Goal: Task Accomplishment & Management: Complete application form

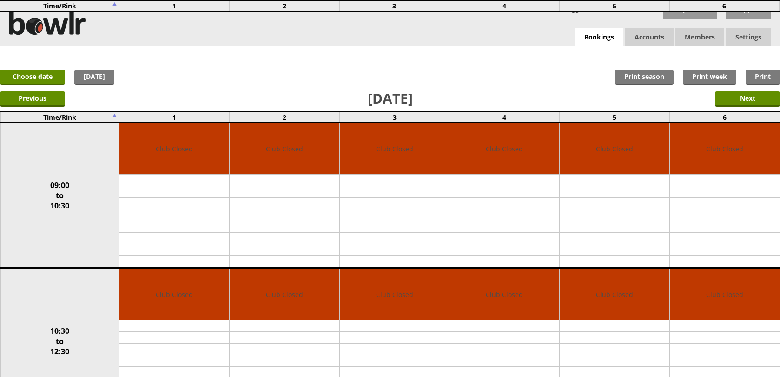
scroll to position [702, 0]
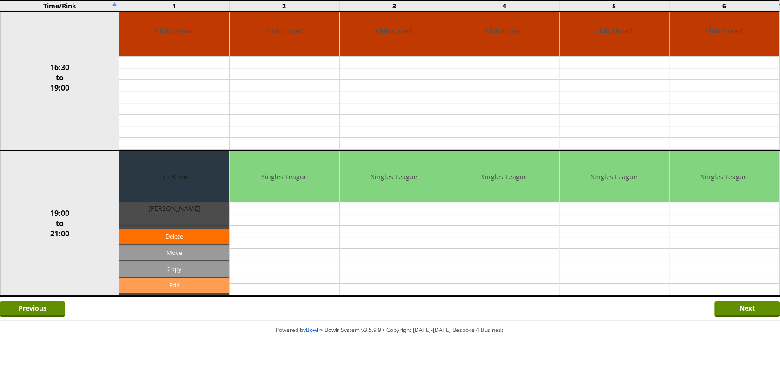
click at [193, 292] on link "Edit" at bounding box center [174, 285] width 110 height 15
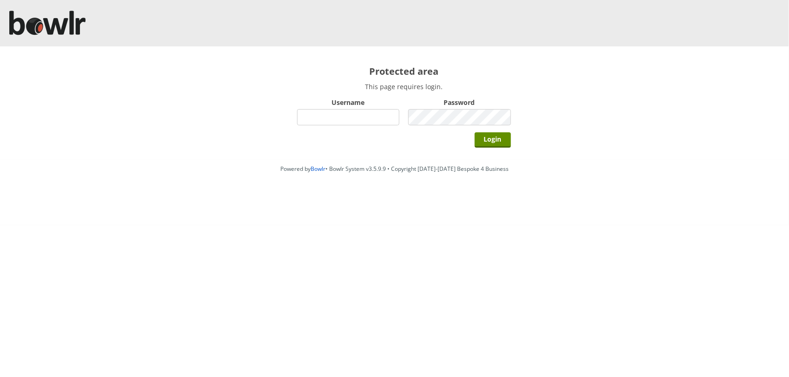
click at [364, 119] on input "Username" at bounding box center [348, 117] width 103 height 16
type input "BarRinkMonitor"
click at [466, 133] on div "Login" at bounding box center [404, 139] width 214 height 23
click at [475, 132] on input "Login" at bounding box center [493, 139] width 36 height 15
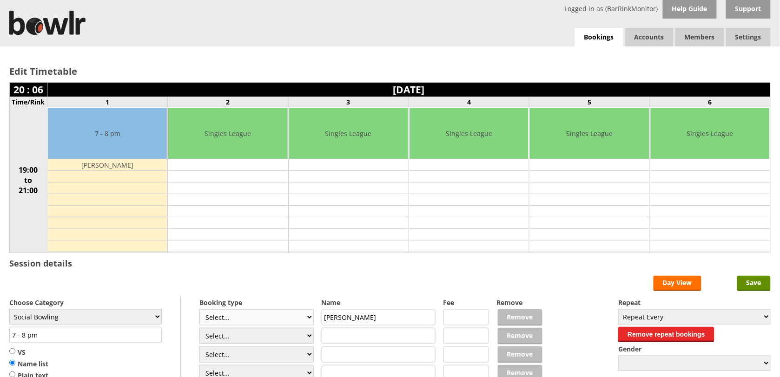
click at [306, 319] on select "Select... Club Competition (Member) Club Competition (Visitor) National (Member…" at bounding box center [256, 318] width 114 height 16
select select "1_54"
click at [199, 311] on select "Select... Club Competition (Member) Club Competition (Visitor) National (Member…" at bounding box center [256, 318] width 114 height 16
type input "Social Bowling"
type input "3.0000"
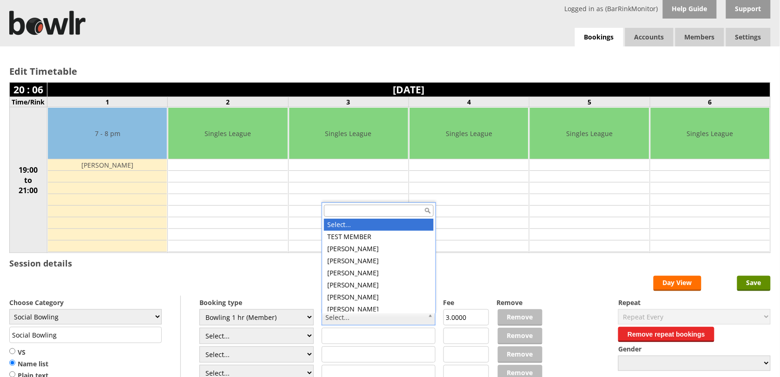
click at [379, 210] on input "text" at bounding box center [379, 211] width 110 height 12
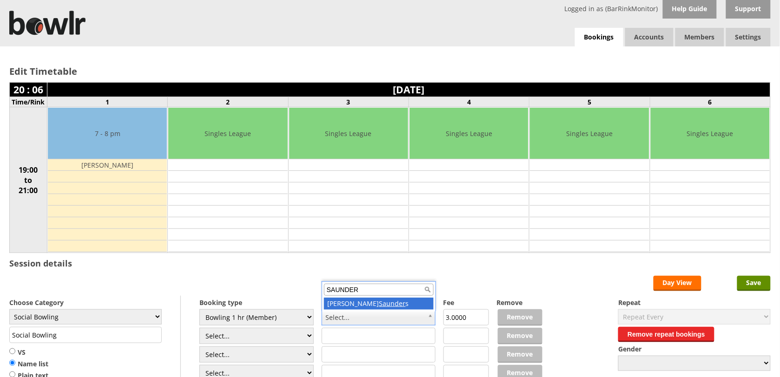
type input "SAUNDER"
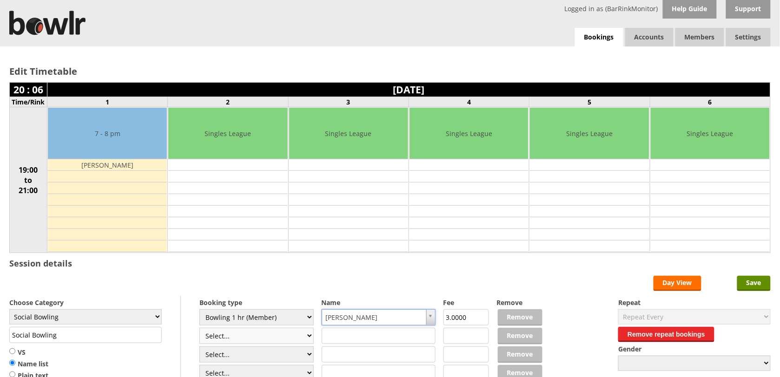
click at [306, 343] on select "Select... Club Competition (Member) Club Competition (Visitor) National (Member…" at bounding box center [256, 336] width 114 height 16
select select "1_54"
click at [199, 330] on select "Select... Club Competition (Member) Club Competition (Visitor) National (Member…" at bounding box center [256, 336] width 114 height 16
type input "3.0000"
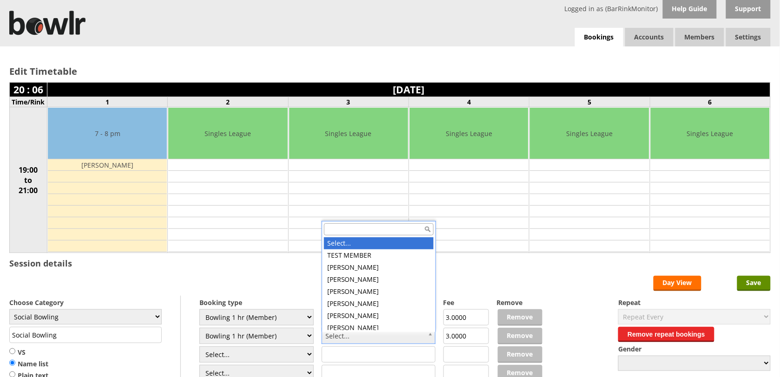
click at [344, 228] on input "text" at bounding box center [379, 230] width 110 height 12
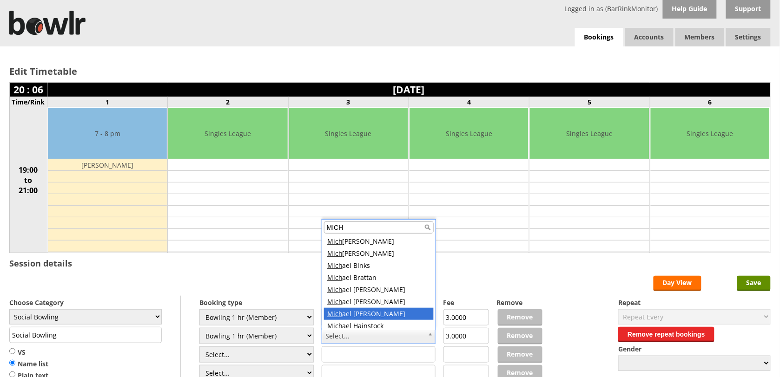
scroll to position [3, 0]
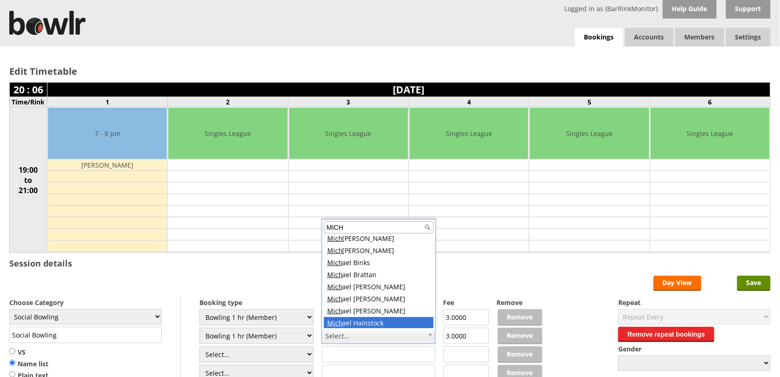
type input "MICH"
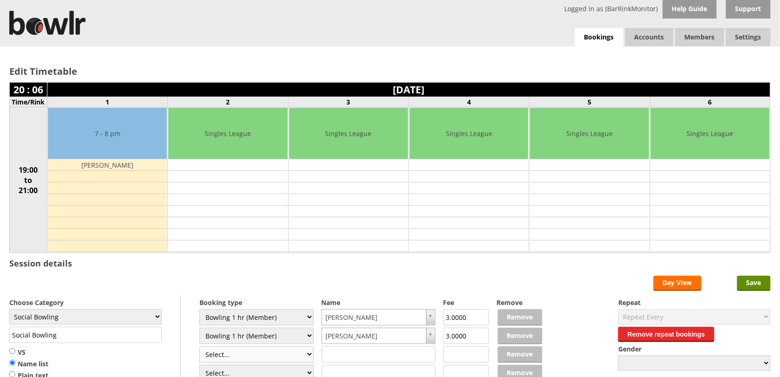
click at [307, 358] on select "Select... Club Competition (Member) Club Competition (Visitor) National (Member…" at bounding box center [256, 355] width 114 height 16
select select "1_54"
click at [199, 348] on select "Select... Club Competition (Member) Club Competition (Visitor) National (Member…" at bounding box center [256, 355] width 114 height 16
type input "3.0000"
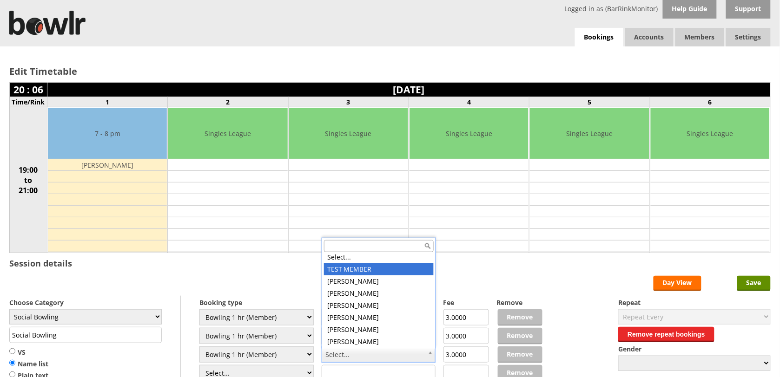
scroll to position [0, 0]
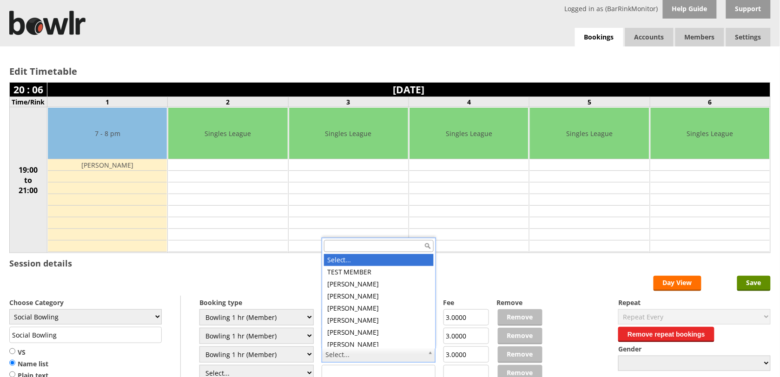
click at [369, 245] on input "text" at bounding box center [379, 246] width 110 height 12
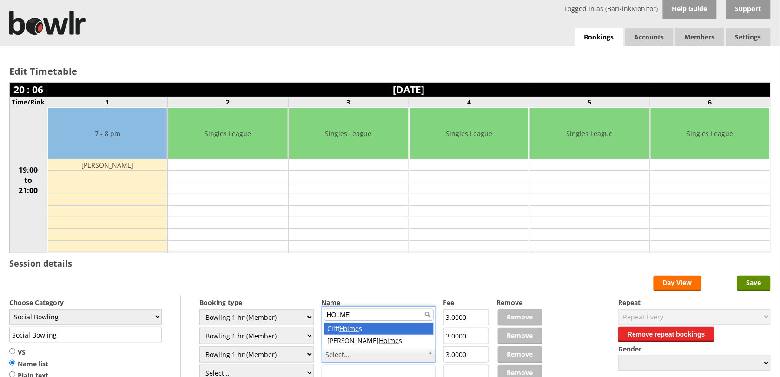
type input "HOLMES"
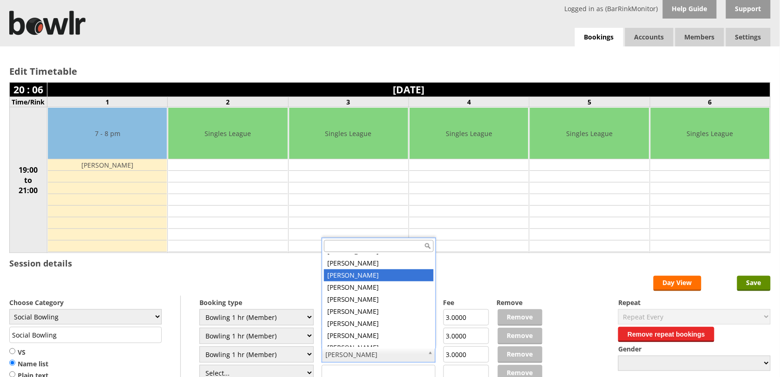
scroll to position [885, 0]
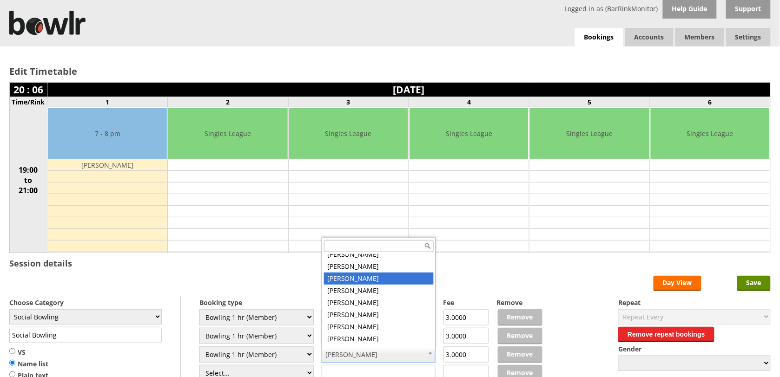
click at [366, 249] on input "text" at bounding box center [379, 246] width 110 height 12
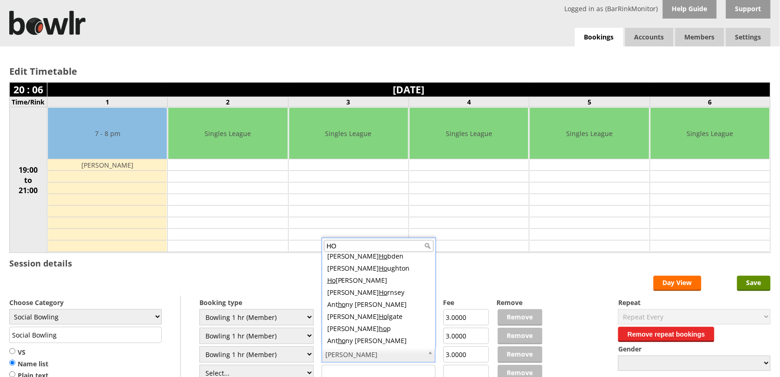
scroll to position [0, 0]
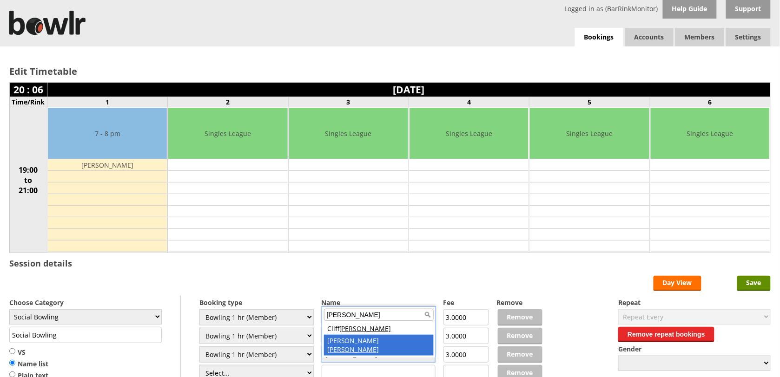
type input "HOLMES"
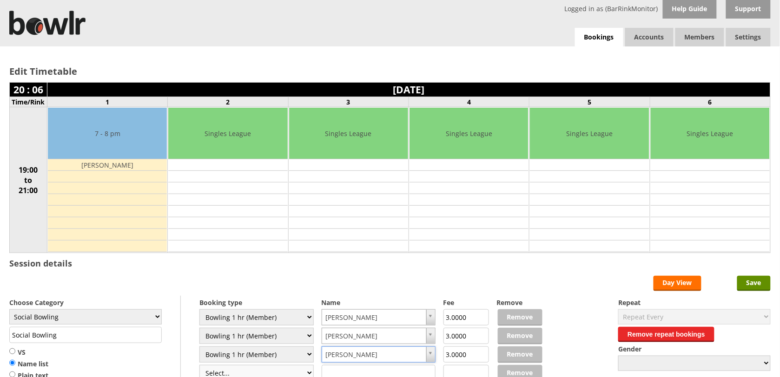
scroll to position [6, 0]
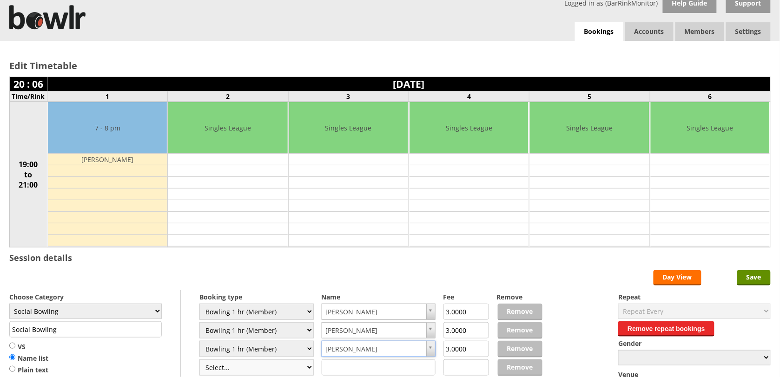
click at [308, 374] on select "Select... Club Competition (Member) Club Competition (Visitor) National (Member…" at bounding box center [256, 368] width 114 height 16
select select "1_54"
click at [199, 361] on select "Select... Club Competition (Member) Club Competition (Visitor) National (Member…" at bounding box center [256, 368] width 114 height 16
type input "3.0000"
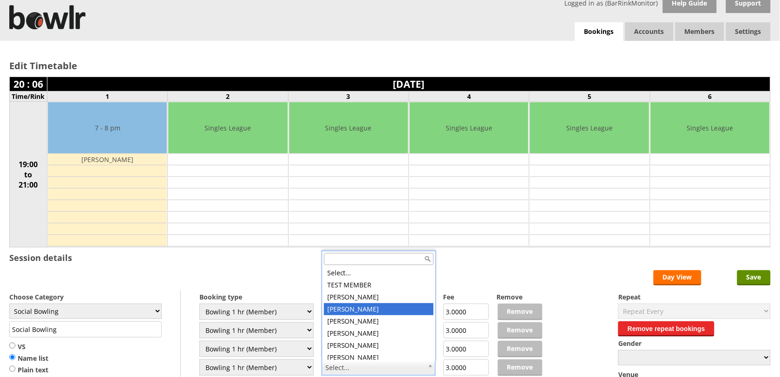
scroll to position [0, 0]
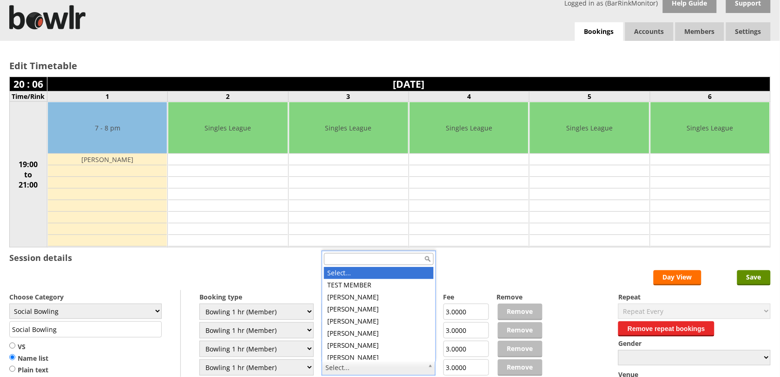
click at [367, 259] on input "text" at bounding box center [379, 259] width 110 height 12
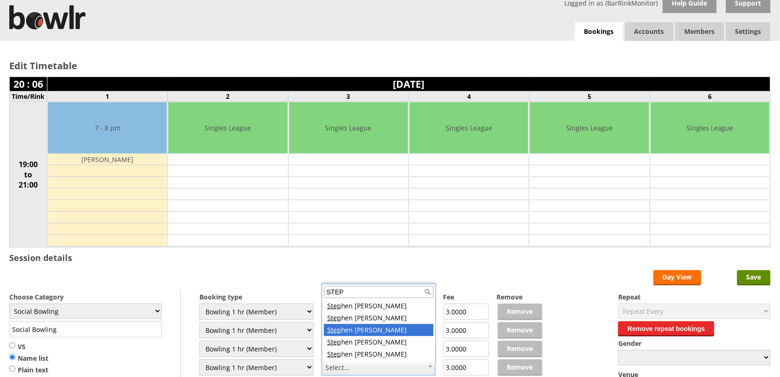
type input "STEP"
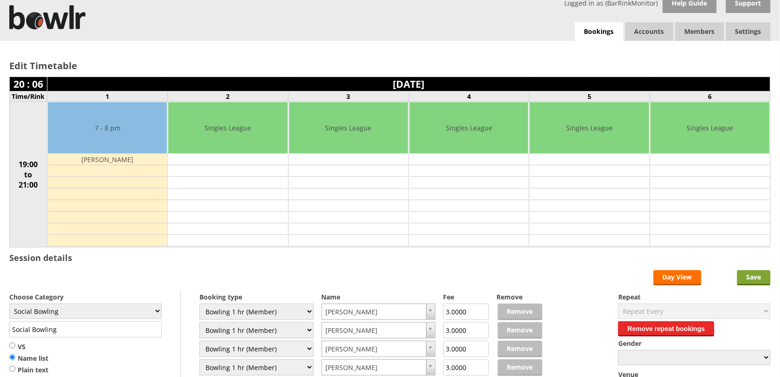
click at [754, 277] on input "Save" at bounding box center [753, 278] width 33 height 15
click at [755, 281] on input "Save" at bounding box center [753, 278] width 33 height 15
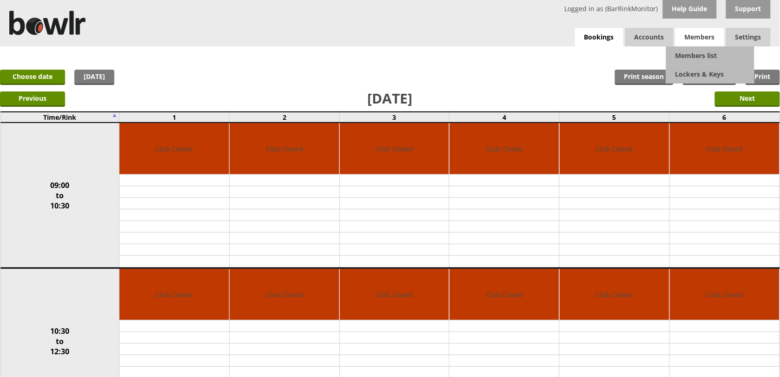
click at [700, 36] on span "Members" at bounding box center [699, 37] width 49 height 19
click at [700, 54] on link "Members list" at bounding box center [710, 55] width 88 height 19
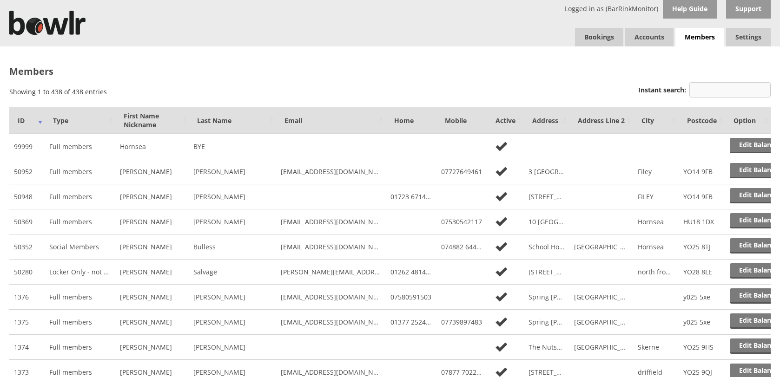
click at [703, 89] on input "Instant search:" at bounding box center [729, 89] width 81 height 15
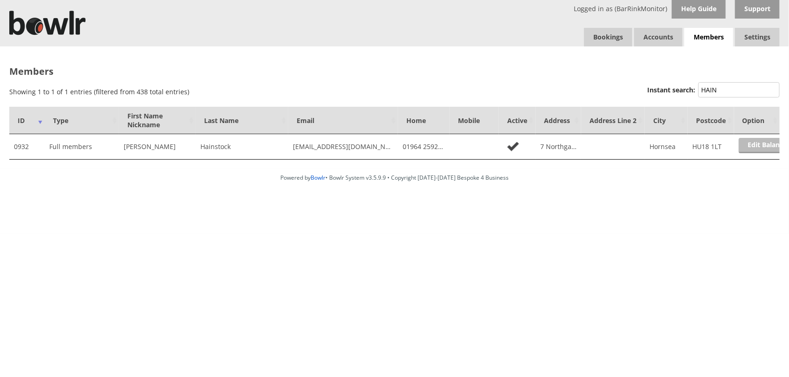
type input "HAIN"
click at [752, 150] on link "Edit Balance" at bounding box center [768, 145] width 58 height 15
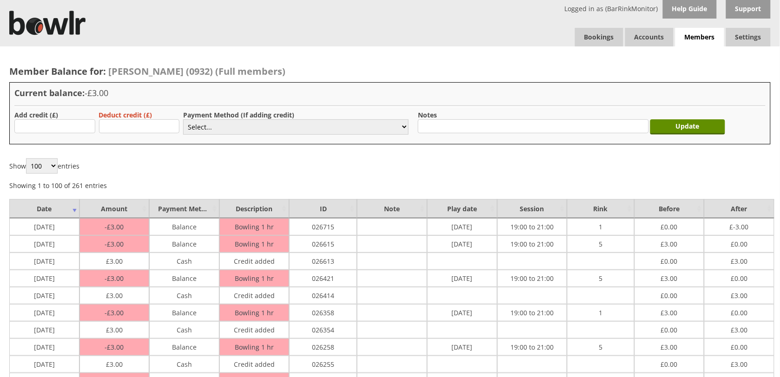
type input "3"
click at [301, 126] on select "Select... Cash Card Cheque Bank Transfer Other Member Card Gift Voucher Balance" at bounding box center [295, 126] width 225 height 15
select select "1"
click at [183, 119] on select "Select... Cash Card Cheque Bank Transfer Other Member Card Gift Voucher Balance" at bounding box center [295, 126] width 225 height 15
click at [683, 129] on input "Update" at bounding box center [687, 126] width 75 height 15
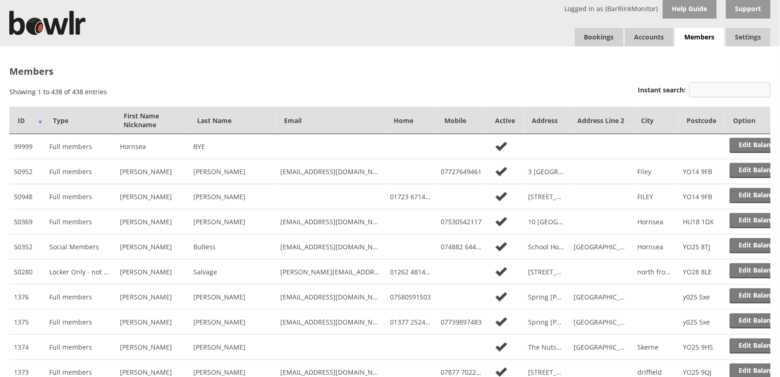
click at [714, 86] on input "Instant search:" at bounding box center [729, 89] width 81 height 15
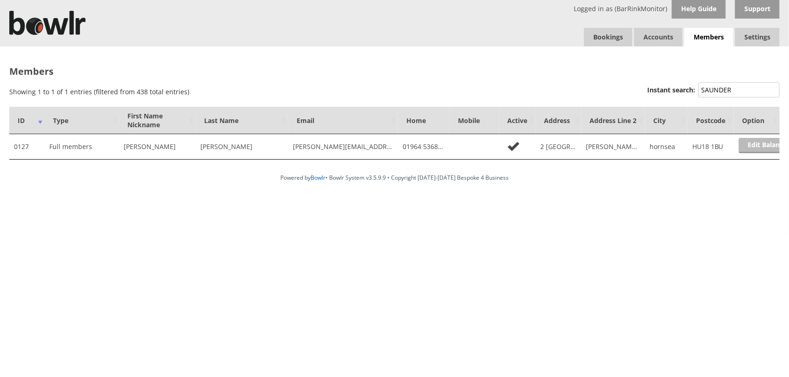
type input "SAUNDER"
click at [768, 145] on link "Edit Balance" at bounding box center [768, 145] width 58 height 15
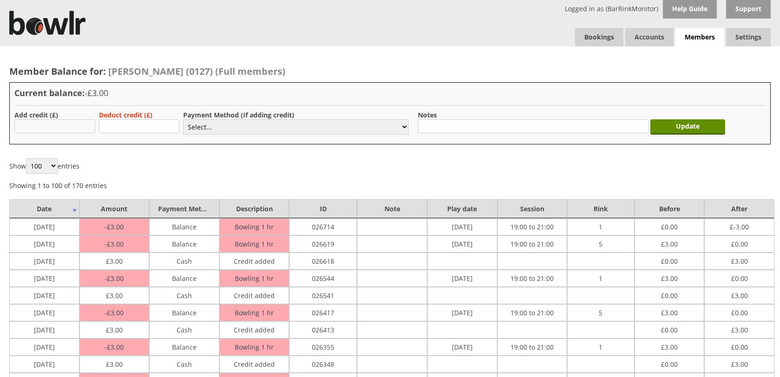
click at [78, 126] on input "text" at bounding box center [54, 126] width 81 height 14
type input "3"
click at [343, 130] on select "Select... Cash Card Cheque Bank Transfer Other Member Card Gift Voucher Balance" at bounding box center [295, 126] width 225 height 15
select select "1"
click at [183, 119] on select "Select... Cash Card Cheque Bank Transfer Other Member Card Gift Voucher Balance" at bounding box center [295, 126] width 225 height 15
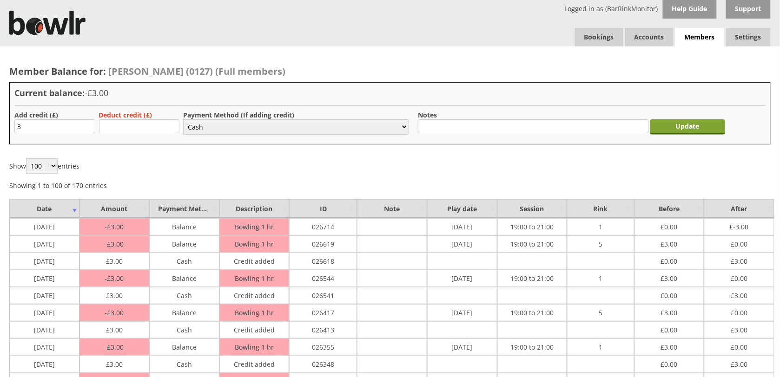
click at [709, 126] on input "Update" at bounding box center [687, 126] width 75 height 15
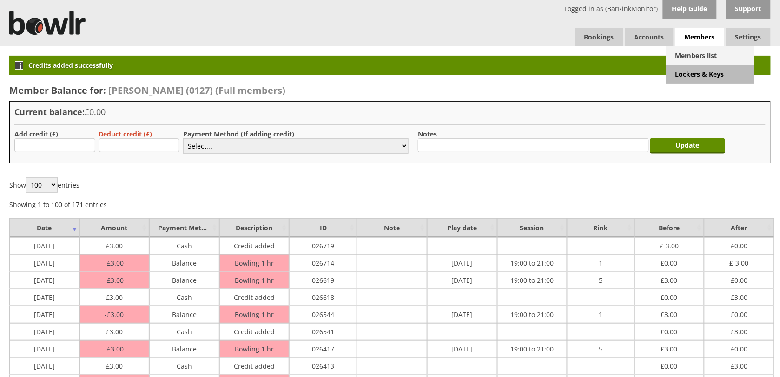
click at [693, 53] on link "Members list" at bounding box center [710, 55] width 88 height 19
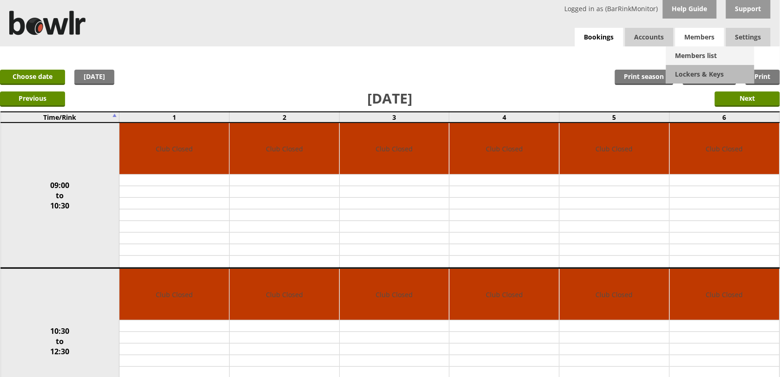
click at [704, 55] on link "Members list" at bounding box center [710, 55] width 88 height 19
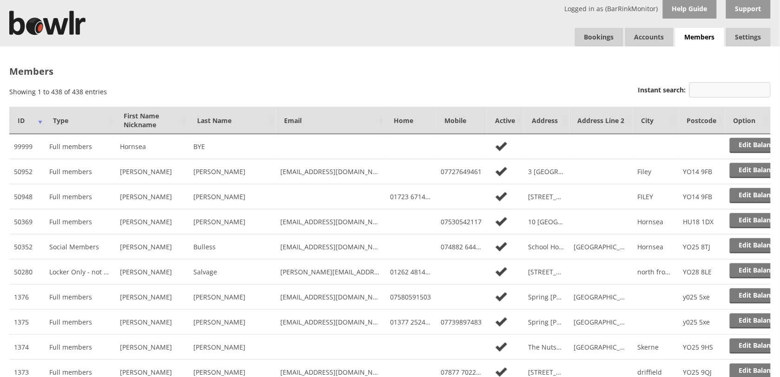
click at [708, 92] on input "Instant search:" at bounding box center [729, 89] width 81 height 15
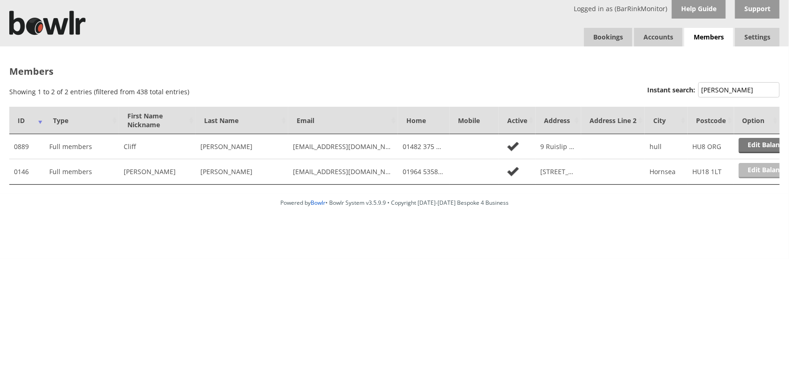
type input "HOLMES"
click at [765, 173] on link "Edit Balance" at bounding box center [768, 170] width 58 height 15
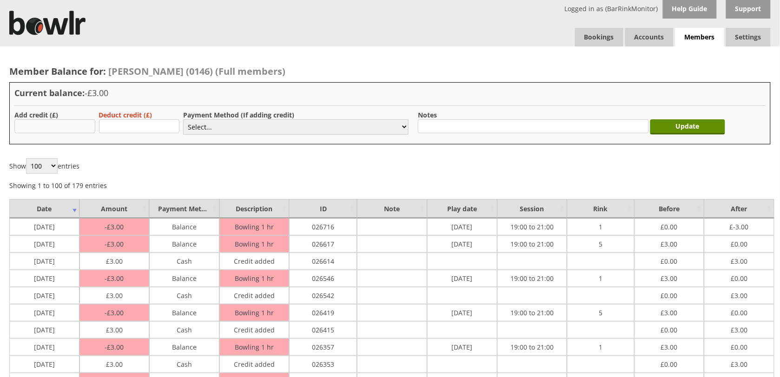
click at [70, 125] on input "text" at bounding box center [54, 126] width 81 height 14
type input "3"
click at [240, 126] on select "Select... Cash Card Cheque Bank Transfer Other Member Card Gift Voucher Balance" at bounding box center [295, 126] width 225 height 15
select select "1"
click at [183, 119] on select "Select... Cash Card Cheque Bank Transfer Other Member Card Gift Voucher Balance" at bounding box center [295, 126] width 225 height 15
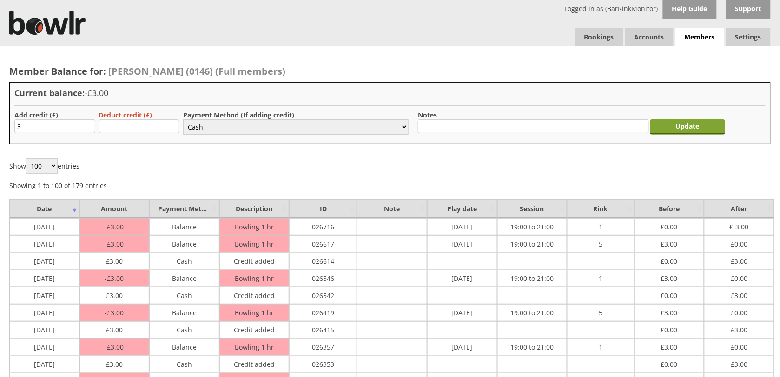
click at [676, 131] on input "Update" at bounding box center [687, 126] width 75 height 15
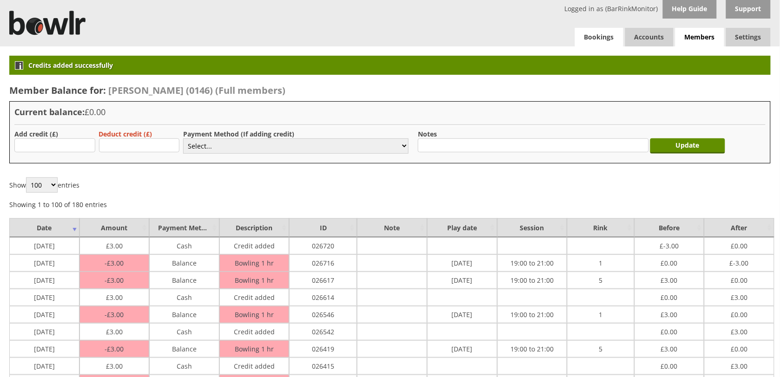
click at [600, 40] on link "Bookings" at bounding box center [599, 37] width 48 height 19
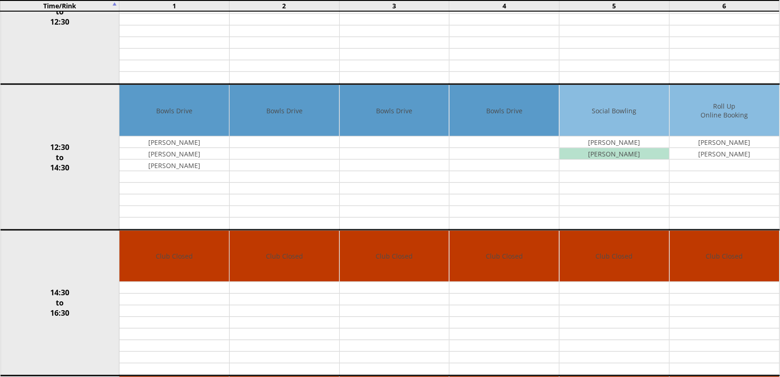
scroll to position [660, 0]
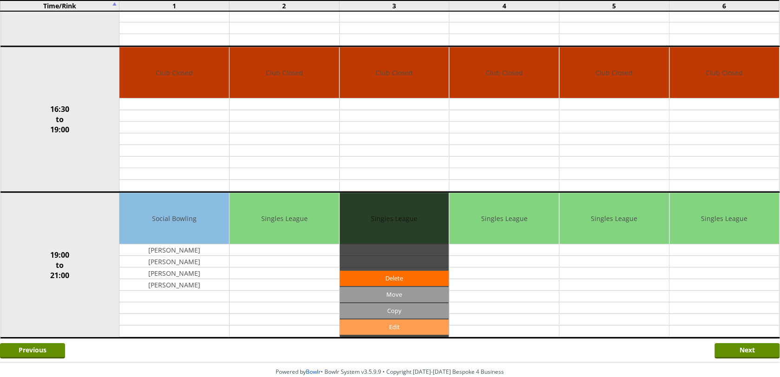
click at [413, 331] on link "Edit" at bounding box center [395, 327] width 110 height 15
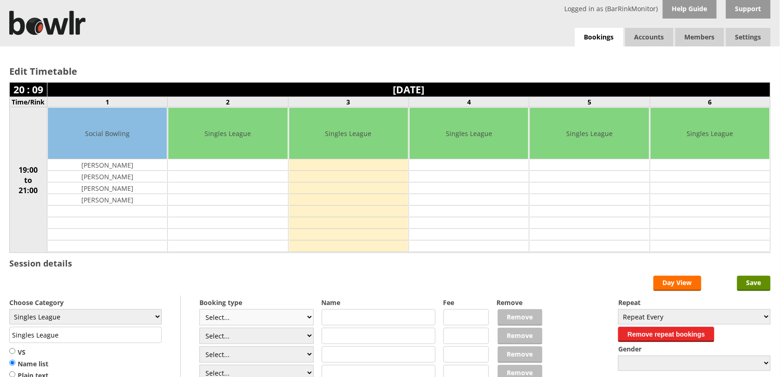
click at [306, 322] on select "Select... Club Competition (Member) Club Competition (Visitor) National (Member…" at bounding box center [256, 318] width 114 height 16
click at [315, 273] on div "Edit Timetable 20 : 09 [DATE] Time/Rink 1 2 3 4 5 6 19:00 to 21:00 Social Bowli…" at bounding box center [390, 265] width 780 height 439
click at [305, 318] on select "Select... Club Competition (Member) Club Competition (Visitor) National (Member…" at bounding box center [256, 318] width 114 height 16
select select "1_50"
click at [199, 311] on select "Select... Club Competition (Member) Club Competition (Visitor) National (Member…" at bounding box center [256, 318] width 114 height 16
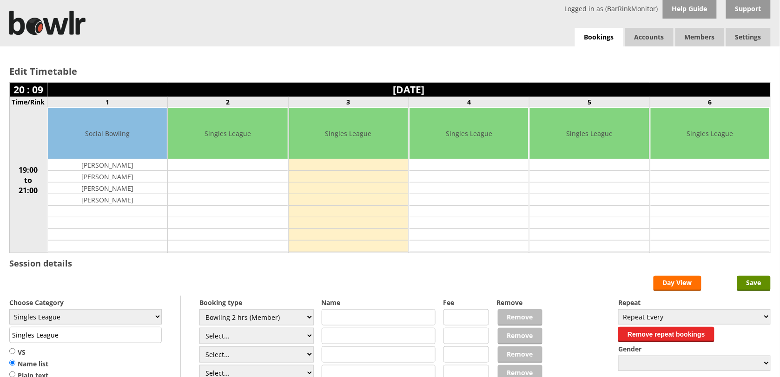
type input "5.0000"
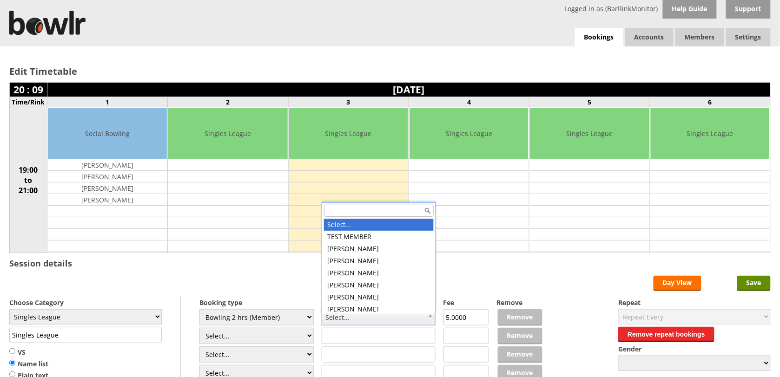
click at [361, 210] on input "text" at bounding box center [379, 211] width 110 height 12
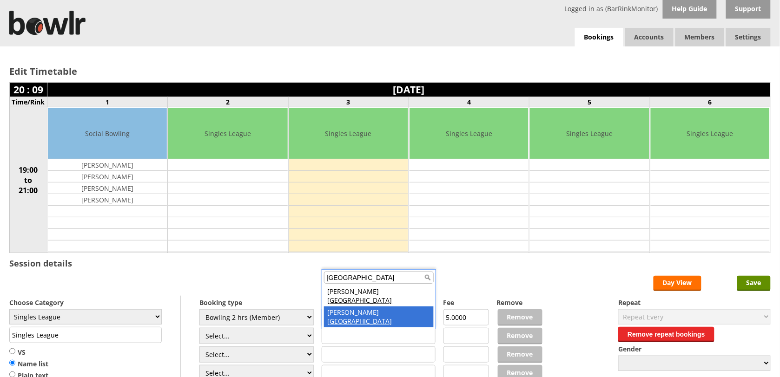
type input "[GEOGRAPHIC_DATA]"
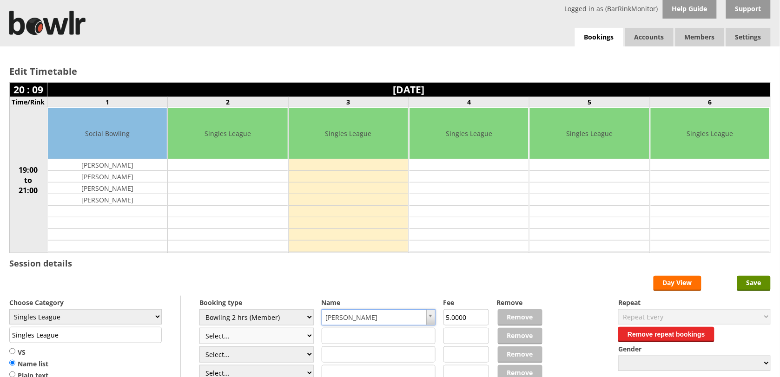
click at [306, 339] on select "Select... Club Competition (Member) Club Competition (Visitor) National (Member…" at bounding box center [256, 336] width 114 height 16
select select "1_50"
click at [199, 330] on select "Select... Club Competition (Member) Club Competition (Visitor) National (Member…" at bounding box center [256, 336] width 114 height 16
type input "5.0000"
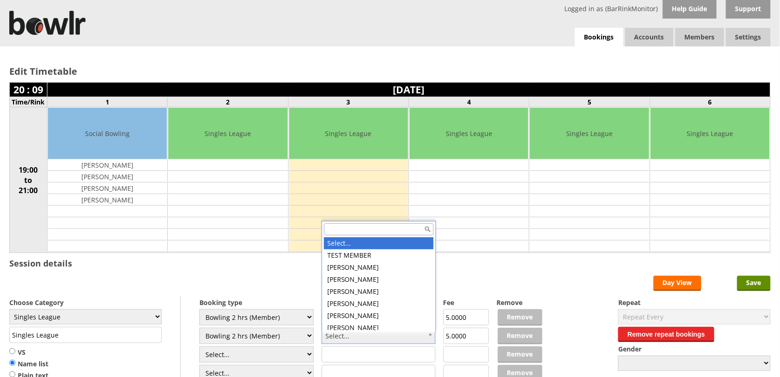
click at [406, 233] on input "text" at bounding box center [379, 230] width 110 height 12
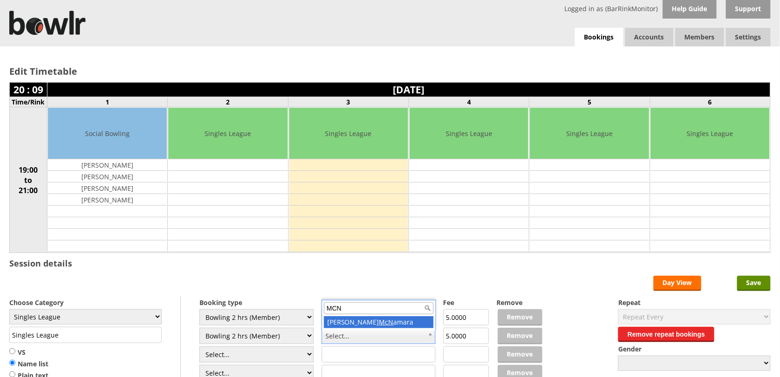
type input "MCN"
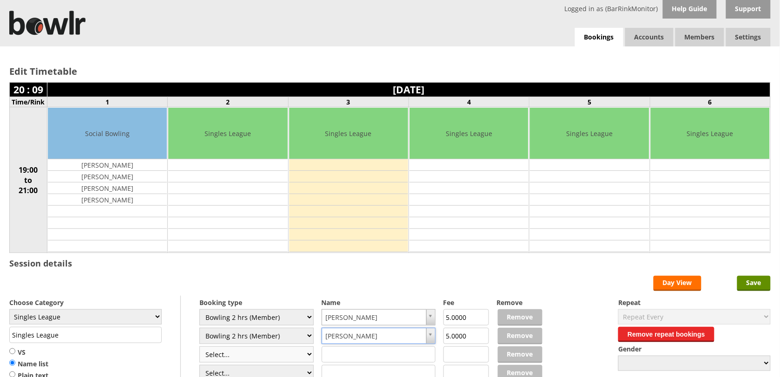
click at [305, 359] on select "Select... Club Competition (Member) Club Competition (Visitor) National (Member…" at bounding box center [256, 355] width 114 height 16
select select "1_50"
click at [199, 348] on select "Select... Club Competition (Member) Club Competition (Visitor) National (Member…" at bounding box center [256, 355] width 114 height 16
type input "5.0000"
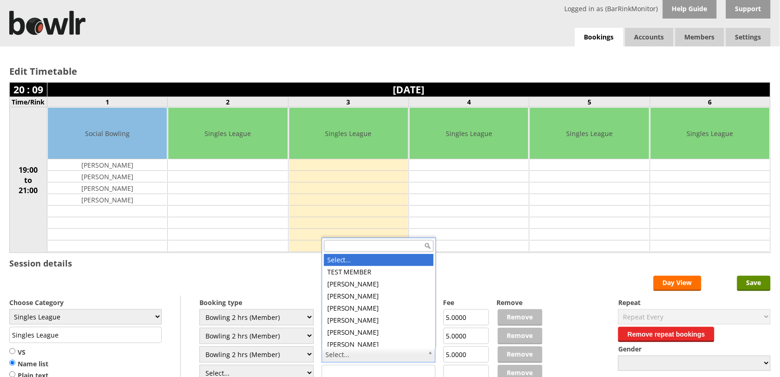
click at [382, 247] on input "text" at bounding box center [379, 246] width 110 height 12
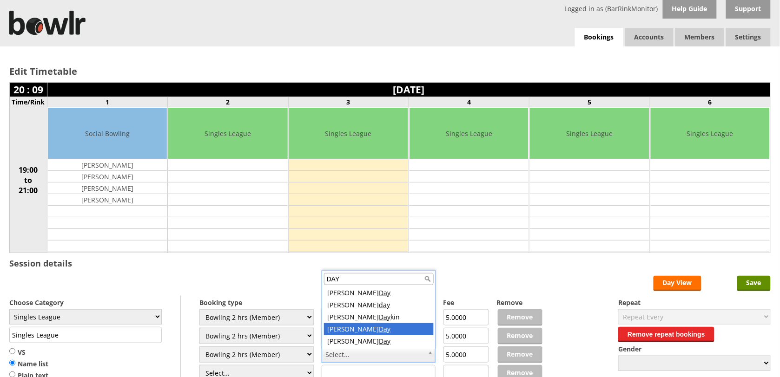
type input "DAY"
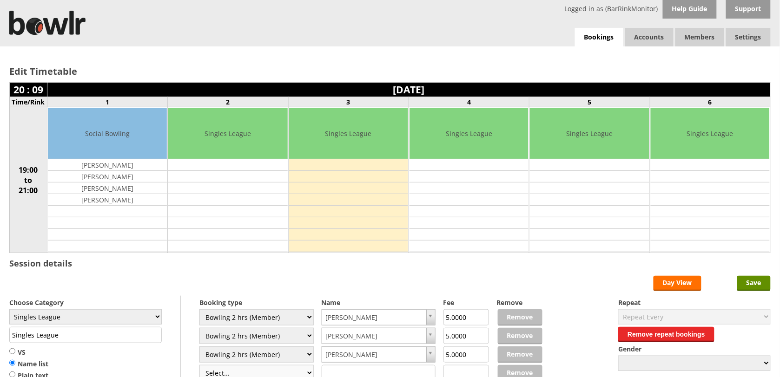
click at [307, 376] on select "Select... Club Competition (Member) Club Competition (Visitor) National (Member…" at bounding box center [256, 373] width 114 height 16
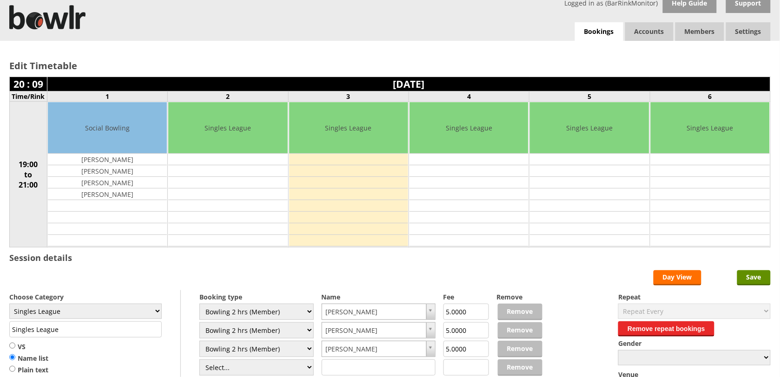
select select "1_50"
click at [199, 361] on select "Select... Club Competition (Member) Club Competition (Visitor) National (Member…" at bounding box center [256, 368] width 114 height 16
type input "5.0000"
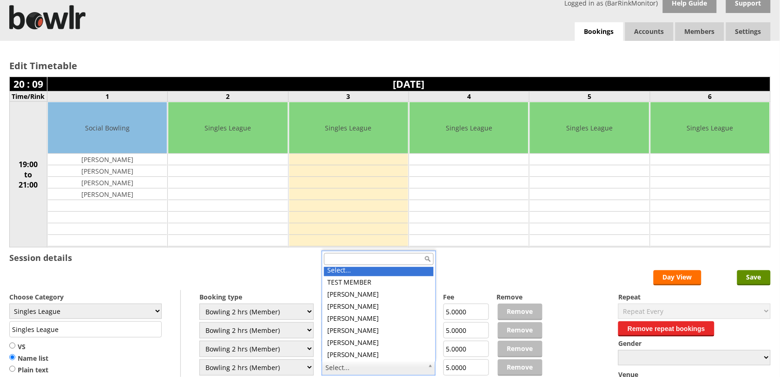
scroll to position [0, 0]
click at [377, 260] on input "text" at bounding box center [379, 259] width 110 height 12
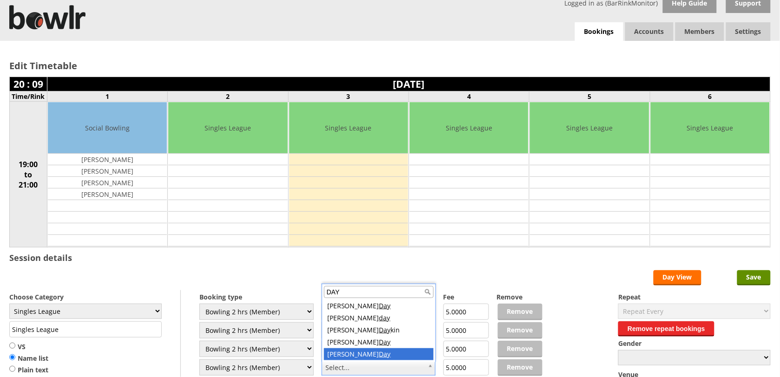
type input "DAY"
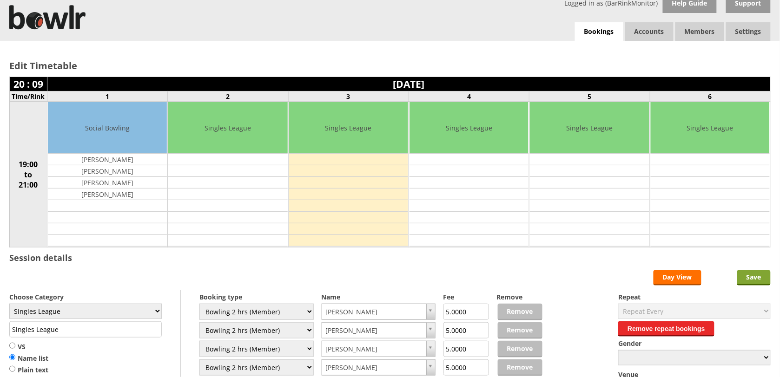
click at [756, 279] on input "Save" at bounding box center [753, 278] width 33 height 15
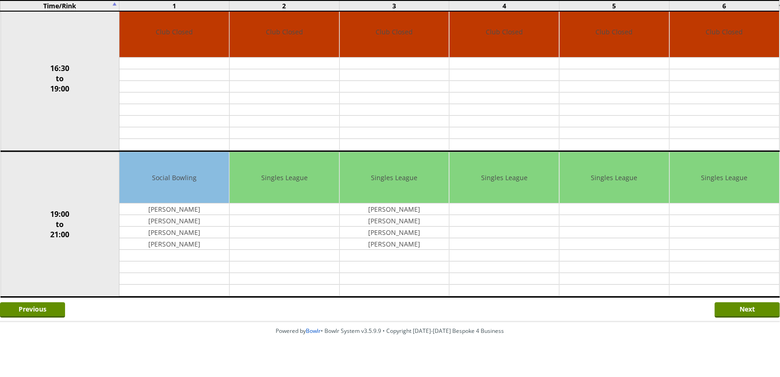
scroll to position [715, 0]
